Goal: Information Seeking & Learning: Check status

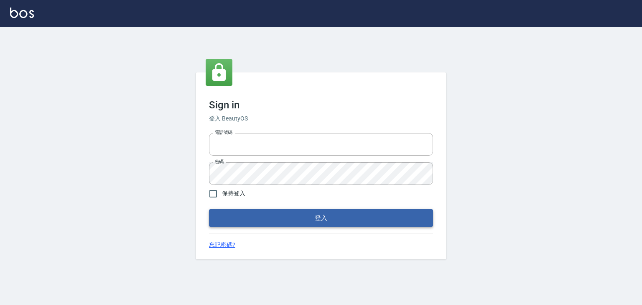
type input "0952331713"
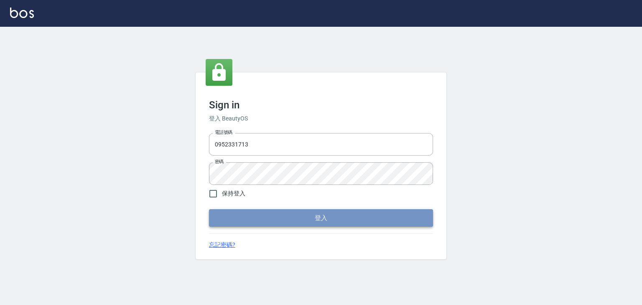
click at [296, 213] on button "登入" at bounding box center [321, 218] width 224 height 18
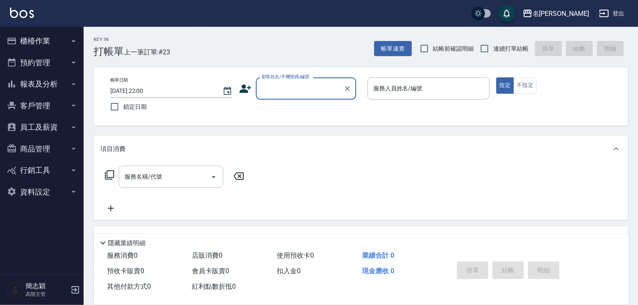
click at [574, 12] on div "名[PERSON_NAME]" at bounding box center [560, 13] width 56 height 10
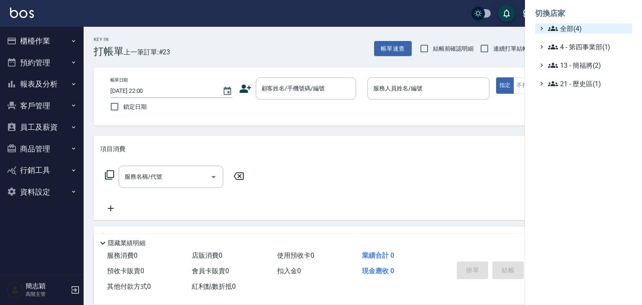
click at [567, 31] on span "全部(4)" at bounding box center [588, 28] width 81 height 10
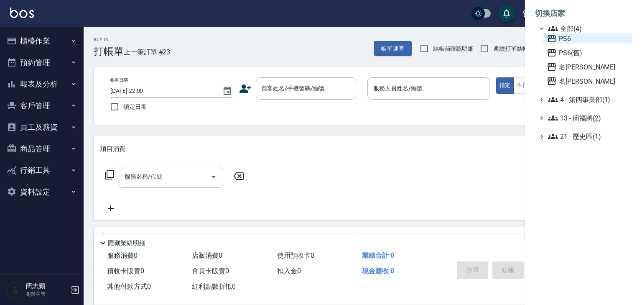
click at [563, 40] on span "PS6" at bounding box center [588, 38] width 82 height 10
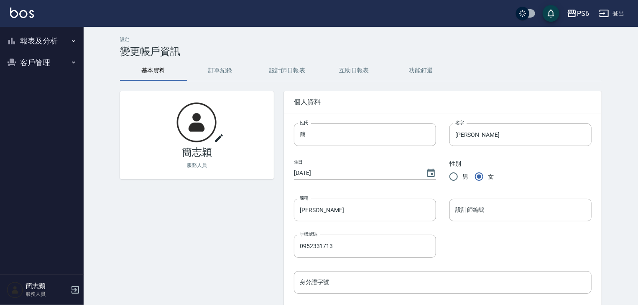
click at [72, 43] on icon "button" at bounding box center [73, 41] width 7 height 7
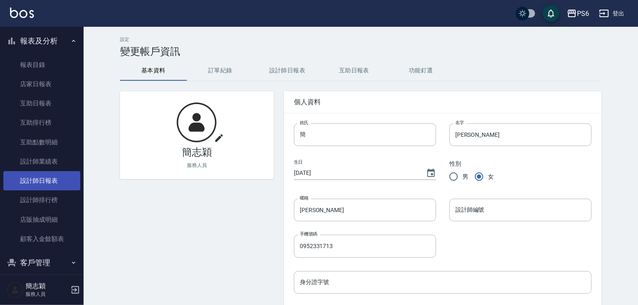
click at [46, 178] on link "設計師日報表" at bounding box center [41, 180] width 77 height 19
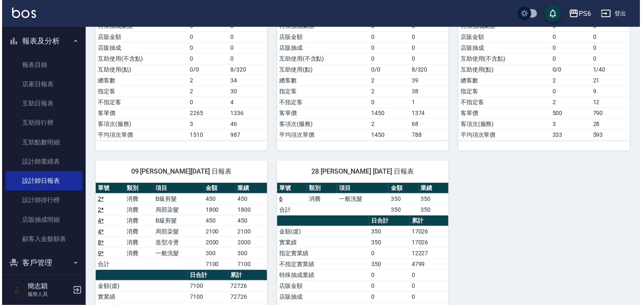
scroll to position [201, 0]
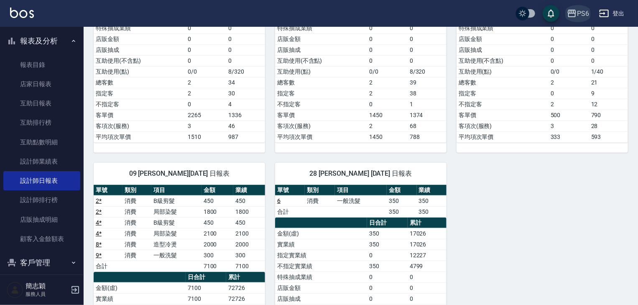
click at [577, 13] on div "PS6" at bounding box center [583, 13] width 12 height 10
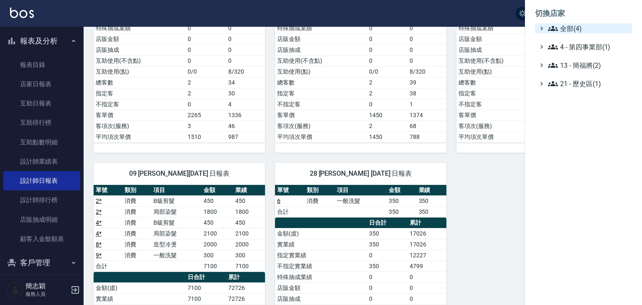
click at [575, 27] on span "全部(4)" at bounding box center [588, 28] width 81 height 10
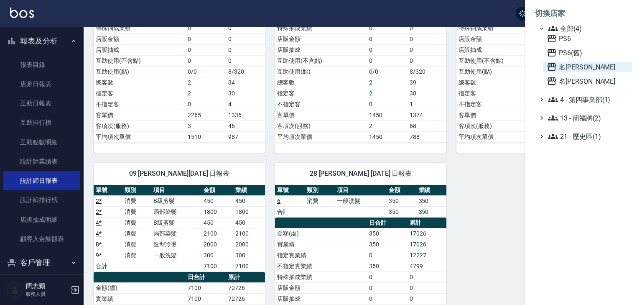
click at [562, 69] on span "名[PERSON_NAME]" at bounding box center [588, 67] width 82 height 10
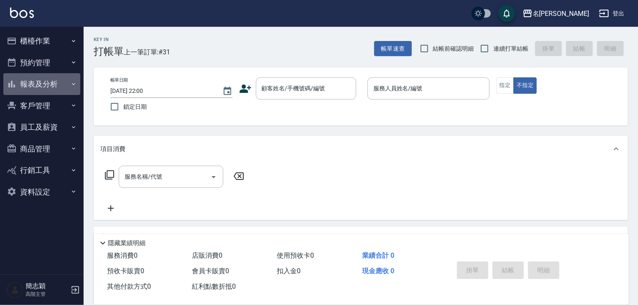
click at [70, 82] on button "報表及分析" at bounding box center [41, 84] width 77 height 22
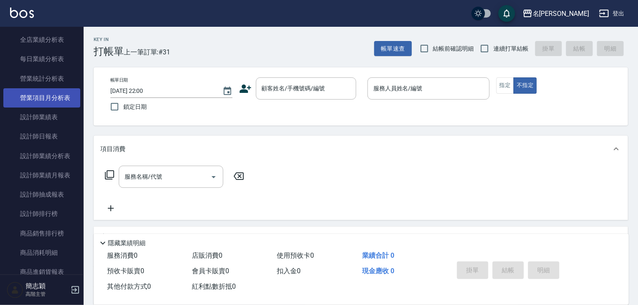
scroll to position [267, 0]
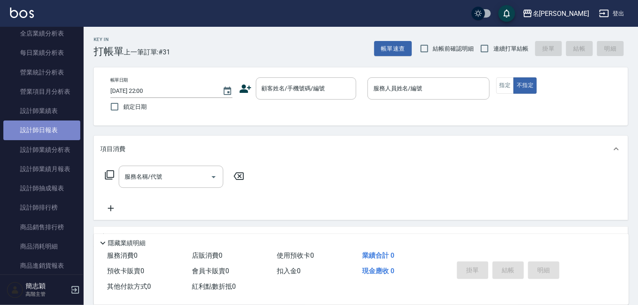
click at [48, 130] on link "設計師日報表" at bounding box center [41, 129] width 77 height 19
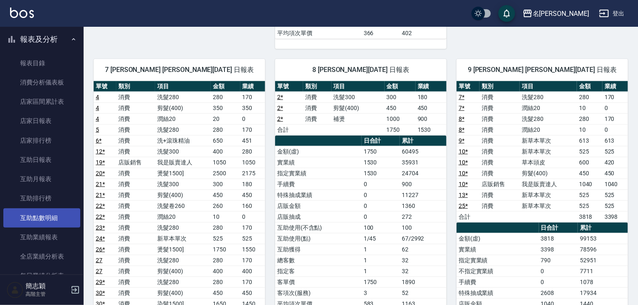
scroll to position [33, 0]
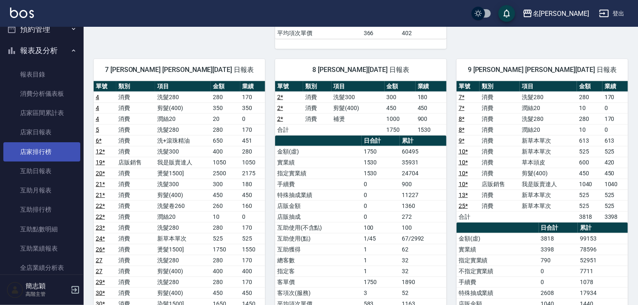
click at [49, 149] on link "店家排行榜" at bounding box center [41, 151] width 77 height 19
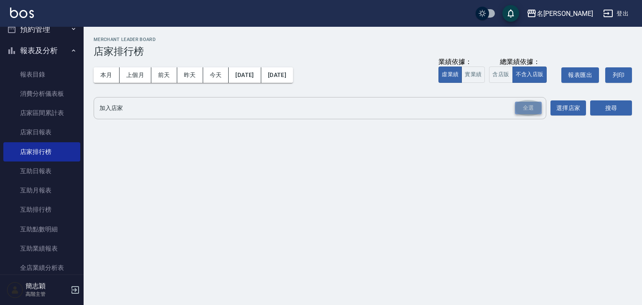
click at [532, 112] on div "全選" at bounding box center [528, 108] width 27 height 13
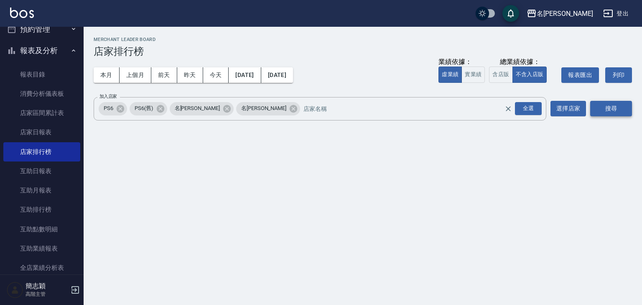
click at [607, 110] on button "搜尋" at bounding box center [611, 108] width 42 height 15
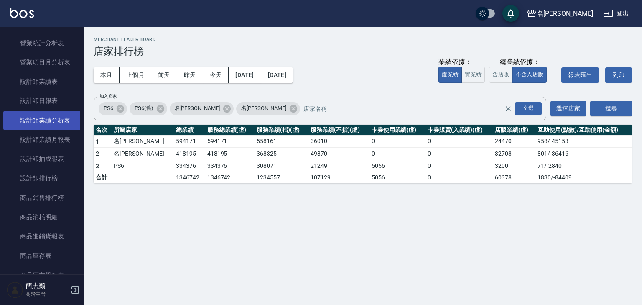
scroll to position [301, 0]
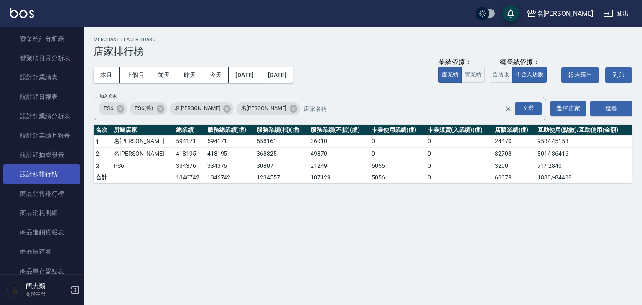
click at [50, 173] on link "設計師排行榜" at bounding box center [41, 173] width 77 height 19
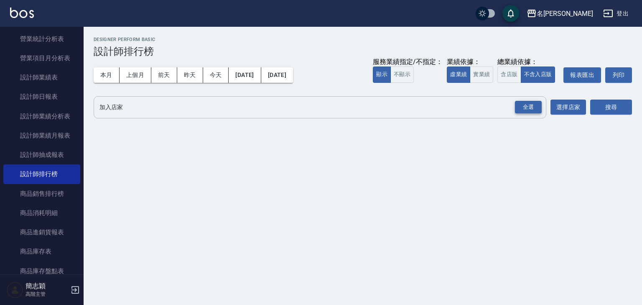
click at [524, 105] on div "全選" at bounding box center [528, 107] width 27 height 13
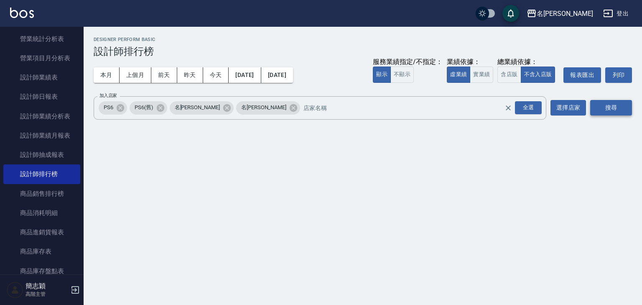
click at [604, 108] on button "搜尋" at bounding box center [611, 107] width 42 height 15
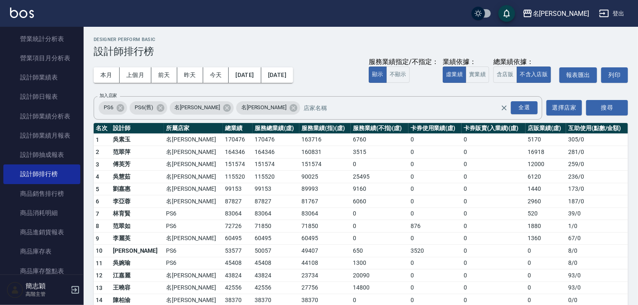
click at [621, 10] on button "登出" at bounding box center [611, 13] width 32 height 15
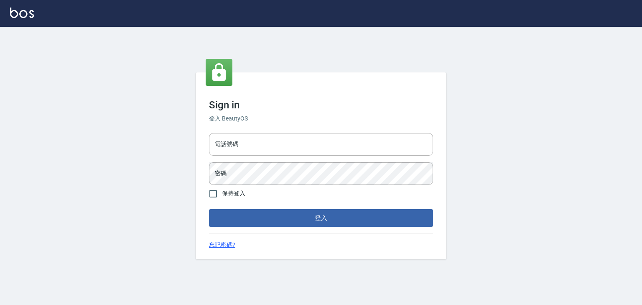
type input "0952331713"
